Goal: Task Accomplishment & Management: Complete application form

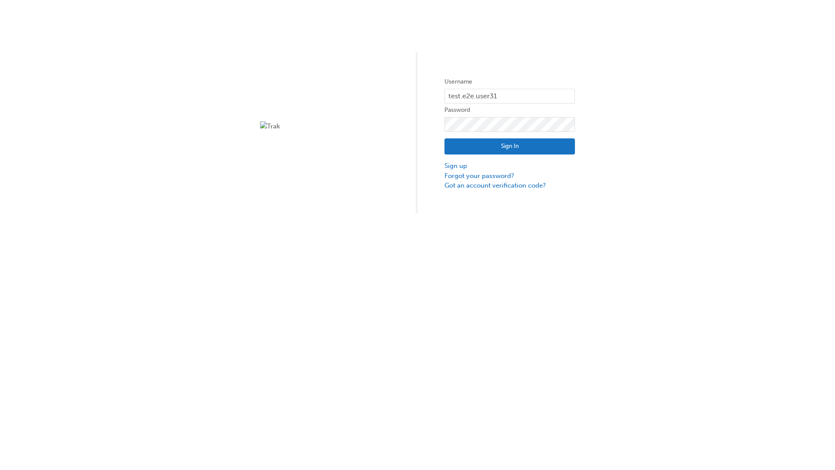
type input "test.e2e.user31"
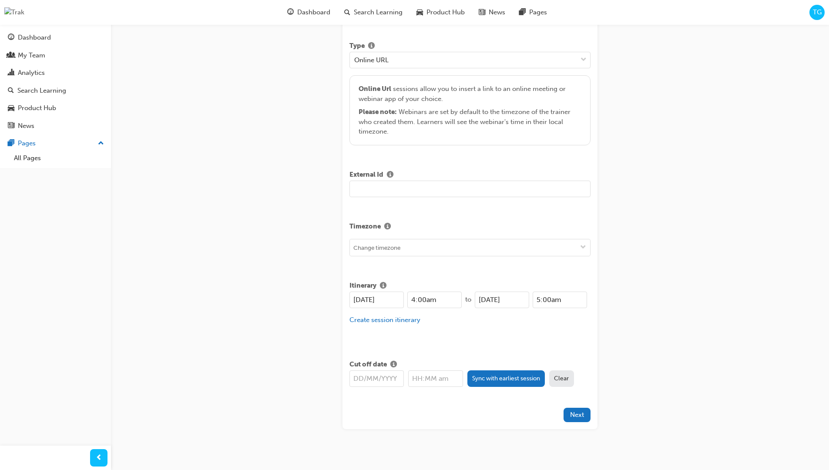
type input "Title for testing purposes"
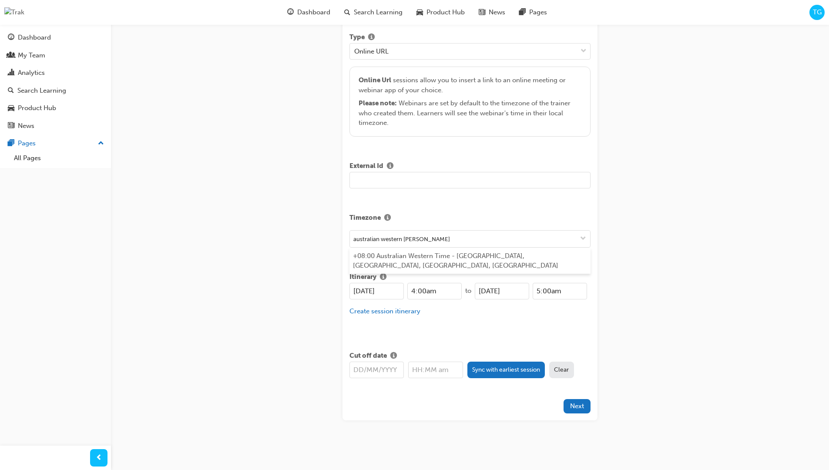
type input "australian western time"
type input "[DATE]"
type input "4:00am"
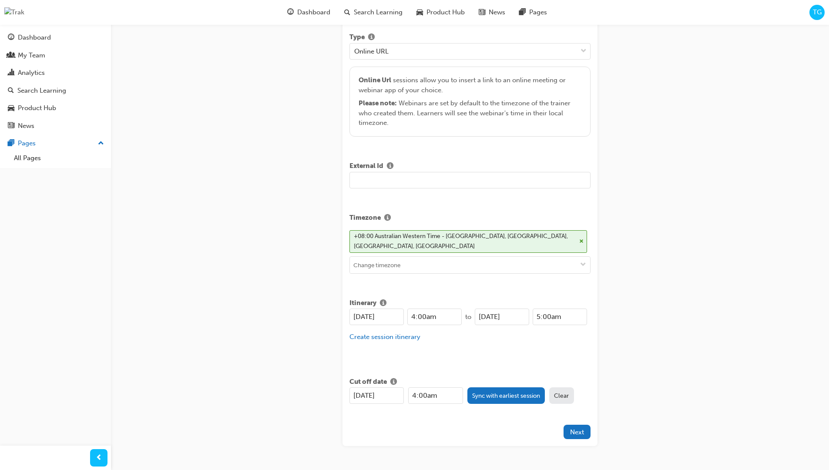
scroll to position [189, 0]
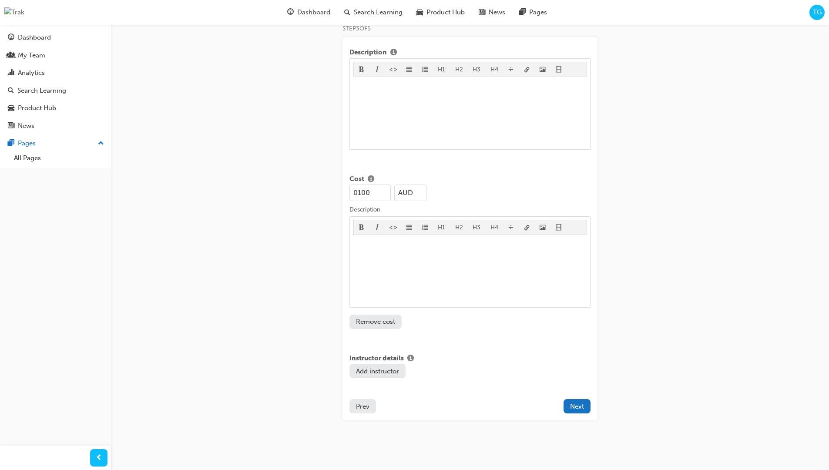
type input "100"
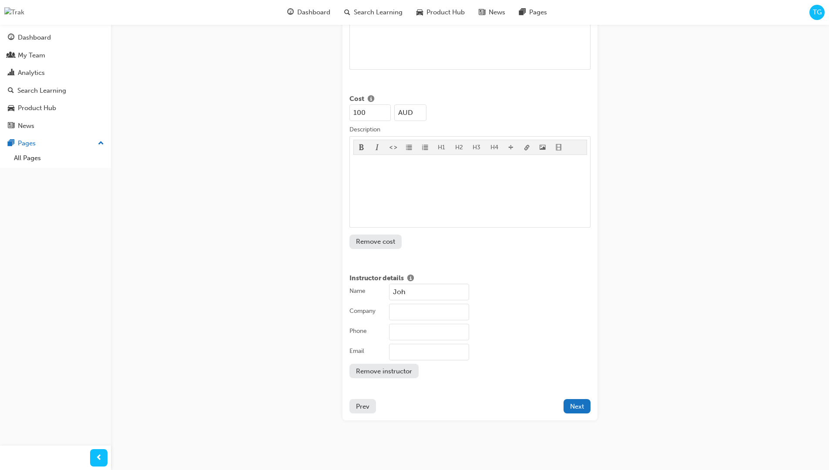
type input "[PERSON_NAME]"
type input "Test corporation"
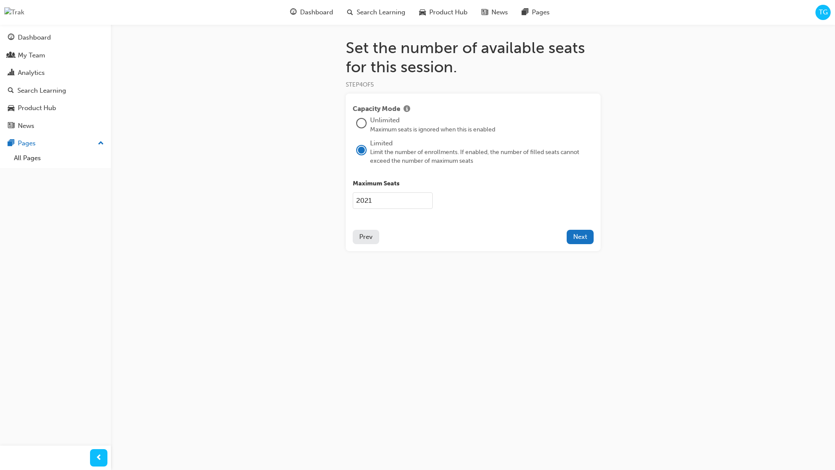
type input "2021"
